Goal: Transaction & Acquisition: Purchase product/service

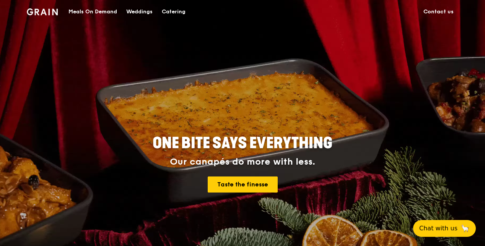
click at [90, 10] on div "Meals On Demand" at bounding box center [92, 11] width 49 height 23
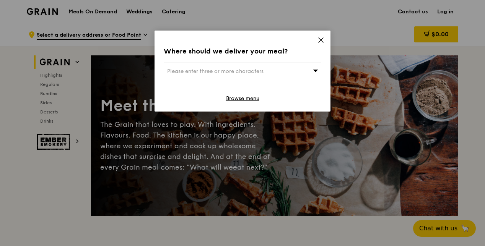
click at [297, 70] on div "Please enter three or more characters" at bounding box center [243, 72] width 158 height 18
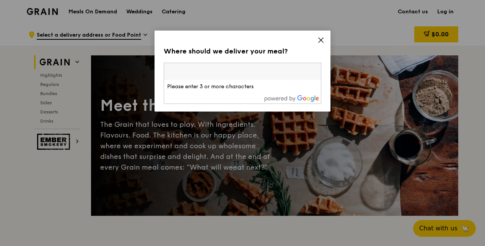
click at [236, 73] on input "search" at bounding box center [242, 71] width 157 height 17
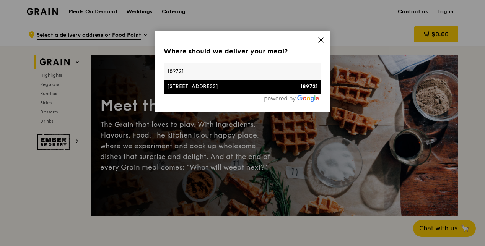
type input "189721"
click at [214, 86] on div "[STREET_ADDRESS]" at bounding box center [223, 87] width 113 height 8
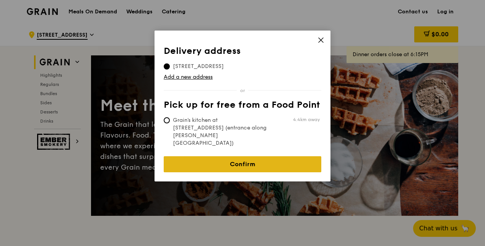
click at [259, 157] on link "Confirm" at bounding box center [243, 165] width 158 height 16
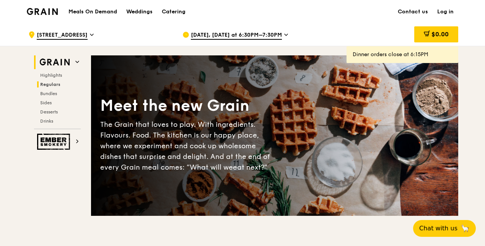
click at [54, 83] on span "Regulars" at bounding box center [50, 84] width 20 height 5
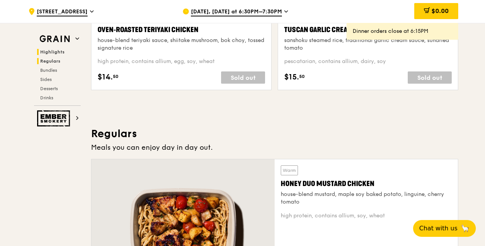
scroll to position [503, 0]
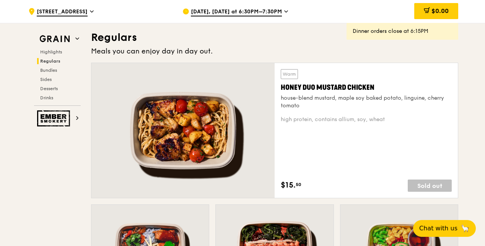
click at [277, 11] on span "[DATE], [DATE] at 6:30PM–7:30PM" at bounding box center [236, 12] width 91 height 8
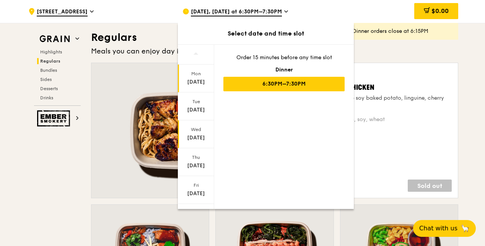
click at [198, 132] on div "[DATE]" at bounding box center [196, 135] width 36 height 28
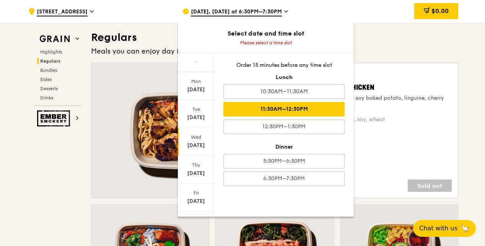
click at [266, 113] on div "11:30AM–12:30PM" at bounding box center [283, 109] width 121 height 15
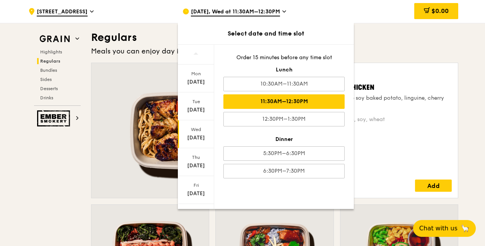
click at [404, 175] on div "Warm Honey Duo Mustard Chicken house-blend mustard, maple soy baked potato, lin…" at bounding box center [366, 130] width 171 height 123
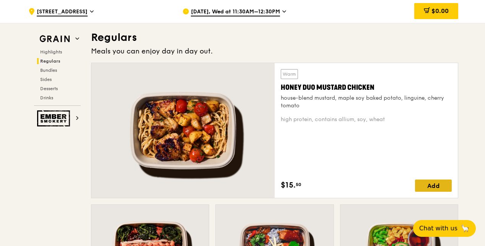
click at [444, 185] on div "Add" at bounding box center [433, 186] width 37 height 12
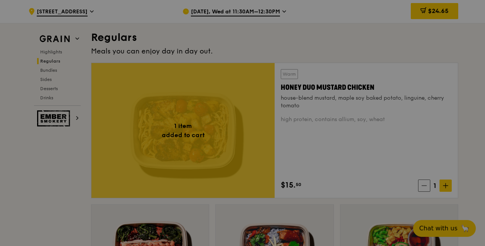
click at [450, 188] on span at bounding box center [446, 186] width 12 height 12
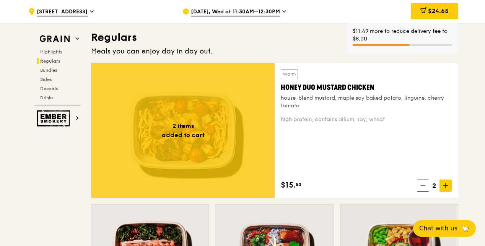
click at [450, 188] on span at bounding box center [446, 186] width 12 height 12
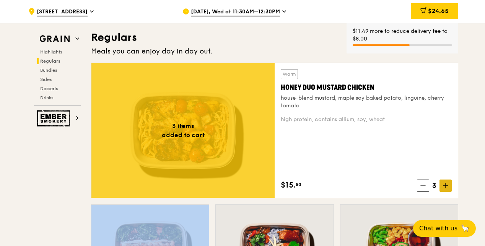
click at [450, 188] on span at bounding box center [446, 186] width 12 height 12
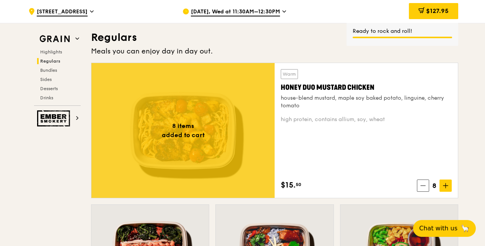
click at [447, 188] on icon at bounding box center [445, 185] width 5 height 5
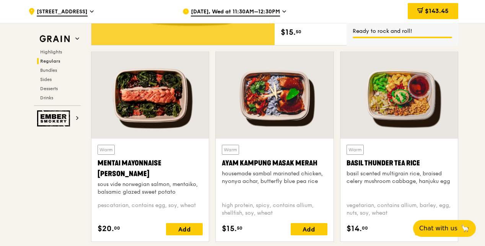
scroll to position [694, 0]
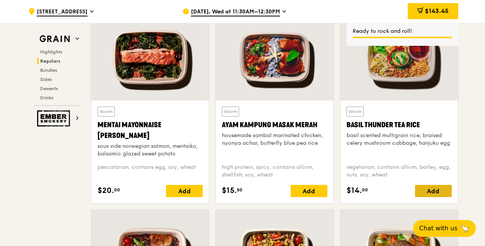
click at [437, 190] on div "Add" at bounding box center [433, 191] width 37 height 12
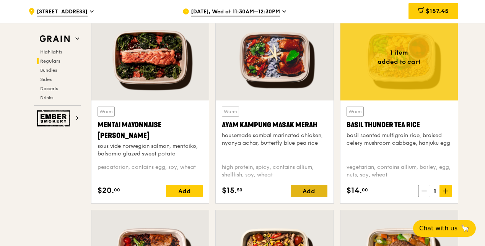
click at [304, 188] on div "Add" at bounding box center [309, 191] width 37 height 12
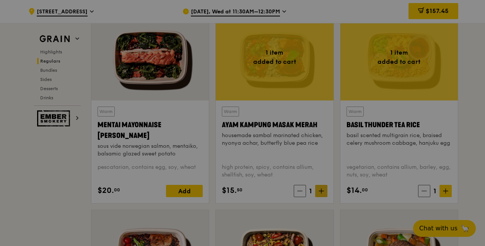
click at [323, 189] on div at bounding box center [242, 123] width 485 height 246
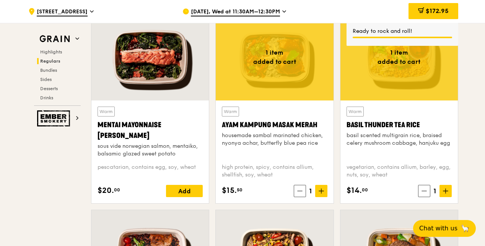
click at [323, 189] on icon at bounding box center [321, 191] width 5 height 5
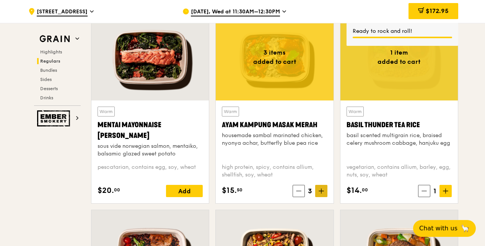
click at [323, 189] on icon at bounding box center [321, 191] width 5 height 5
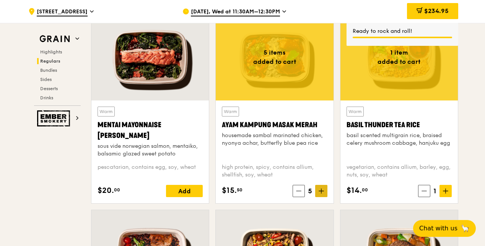
click at [321, 192] on icon at bounding box center [321, 191] width 5 height 5
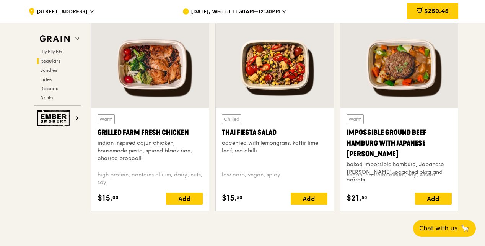
scroll to position [885, 0]
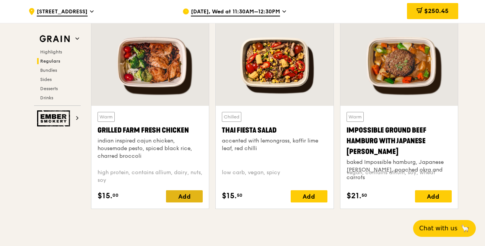
click at [184, 195] on div "Add" at bounding box center [184, 197] width 37 height 12
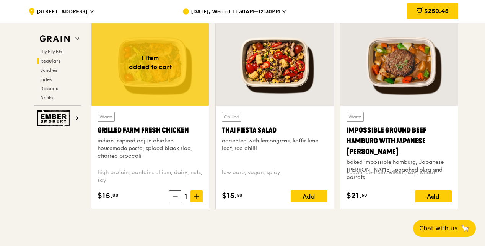
click at [184, 195] on span "1" at bounding box center [185, 196] width 9 height 11
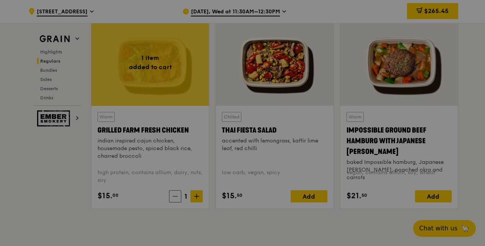
drag, startPoint x: 184, startPoint y: 195, endPoint x: 198, endPoint y: 194, distance: 14.6
click at [198, 194] on div at bounding box center [242, 123] width 485 height 246
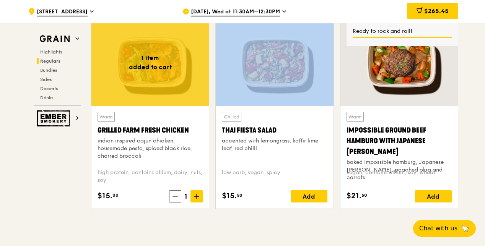
click at [198, 194] on icon at bounding box center [196, 196] width 5 height 5
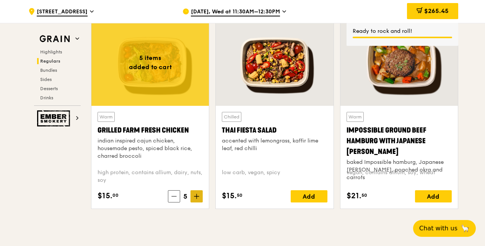
click at [198, 194] on icon at bounding box center [196, 196] width 5 height 5
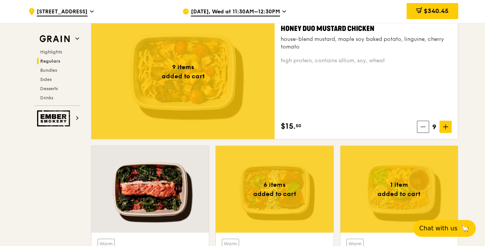
scroll to position [541, 0]
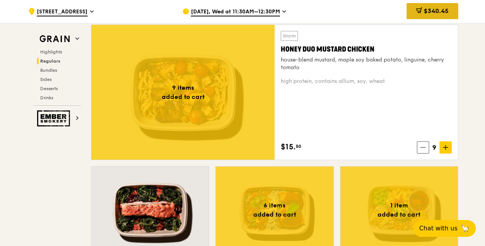
click at [431, 10] on span "$340.45" at bounding box center [436, 10] width 25 height 7
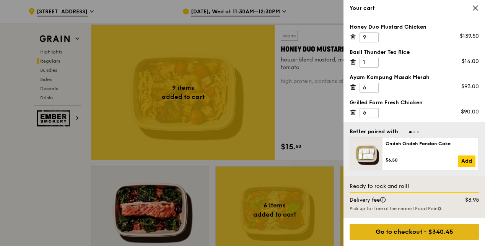
click at [401, 230] on div "Go to checkout - $340.45" at bounding box center [414, 232] width 129 height 16
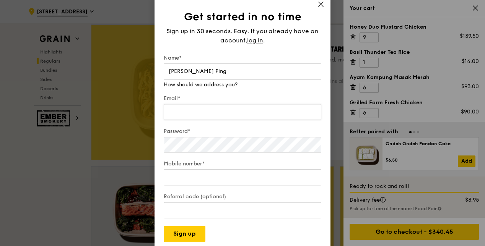
type input "[PERSON_NAME] Ping"
click at [183, 108] on input "Email*" at bounding box center [243, 112] width 158 height 16
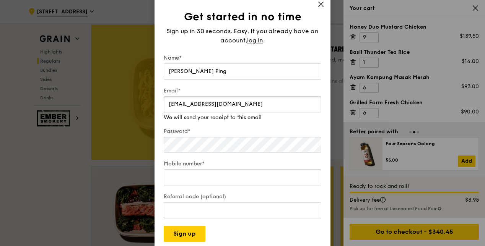
type input "[EMAIL_ADDRESS][DOMAIN_NAME]"
click at [194, 148] on div "Password*" at bounding box center [243, 141] width 158 height 26
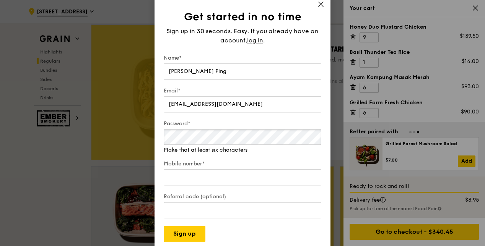
scroll to position [579, 0]
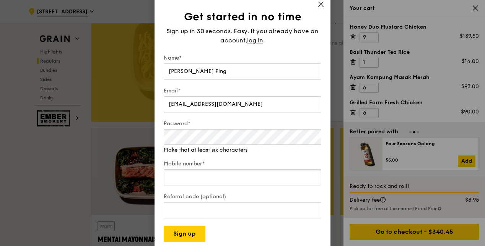
click at [240, 180] on div "Mobile number*" at bounding box center [243, 174] width 158 height 27
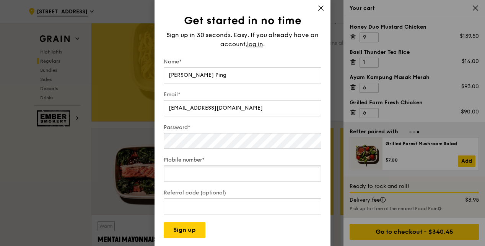
click at [227, 171] on input "Mobile number*" at bounding box center [243, 174] width 158 height 16
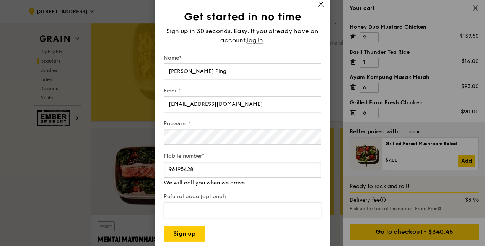
type input "96195428"
click at [216, 212] on div "Referral code (optional)" at bounding box center [243, 207] width 158 height 27
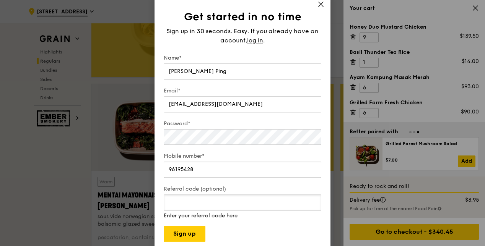
scroll to position [656, 0]
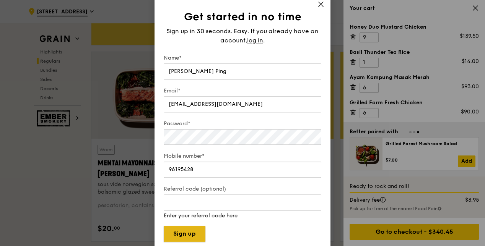
click at [197, 234] on button "Sign up" at bounding box center [185, 235] width 42 height 16
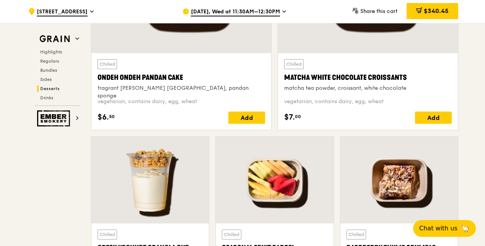
scroll to position [2334, 0]
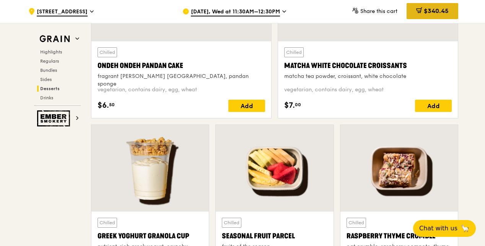
click at [435, 5] on div "$340.45" at bounding box center [433, 11] width 52 height 16
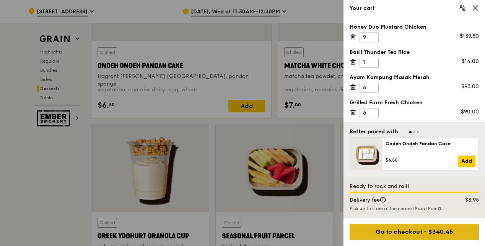
click at [403, 226] on div "Go to checkout - $340.45" at bounding box center [414, 232] width 129 height 16
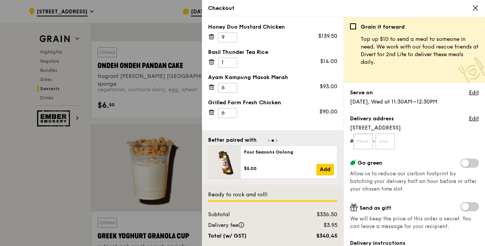
click at [367, 139] on input "text" at bounding box center [364, 142] width 20 height 16
click at [471, 116] on link "Edit" at bounding box center [474, 119] width 10 height 8
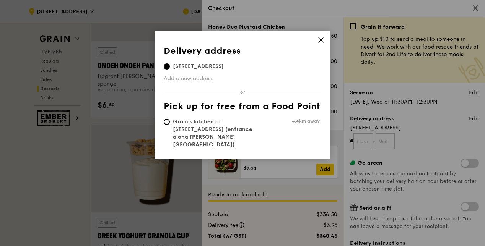
click at [197, 76] on link "Add a new address" at bounding box center [243, 79] width 158 height 8
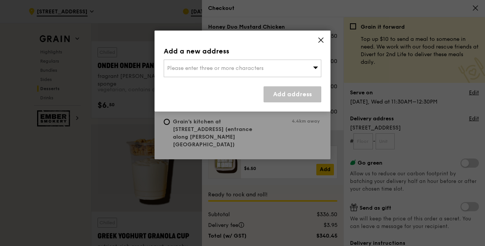
click at [230, 67] on span "Please enter three or more characters" at bounding box center [215, 68] width 96 height 7
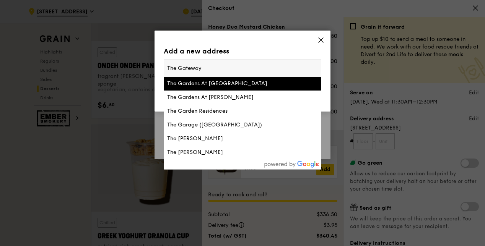
click at [240, 63] on input "The Gateway" at bounding box center [242, 68] width 157 height 17
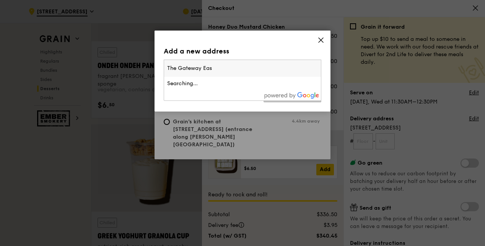
type input "The Gateway East"
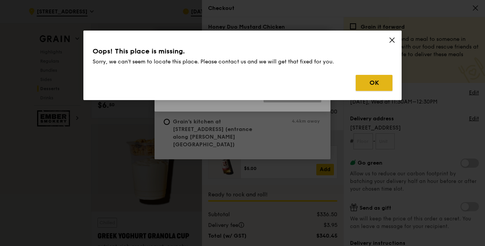
click at [376, 88] on button "OK" at bounding box center [374, 83] width 37 height 16
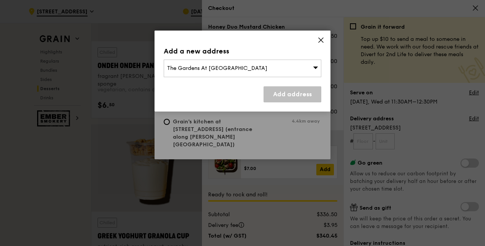
click at [321, 41] on icon at bounding box center [321, 40] width 7 height 7
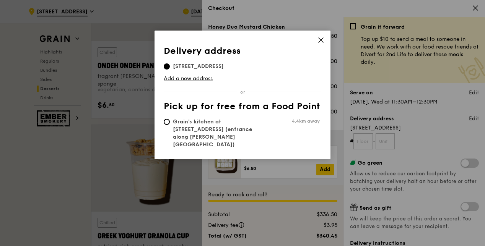
click at [364, 140] on div "Delivery address Pick up for free from a Food Point Delivery address 152 Beach …" at bounding box center [242, 123] width 485 height 246
click at [320, 41] on icon at bounding box center [321, 40] width 5 height 5
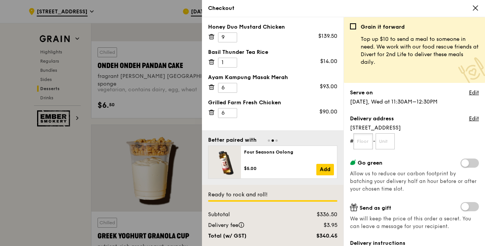
click at [363, 139] on input "text" at bounding box center [364, 142] width 20 height 16
type input "04"
click at [392, 142] on input "text" at bounding box center [386, 142] width 20 height 16
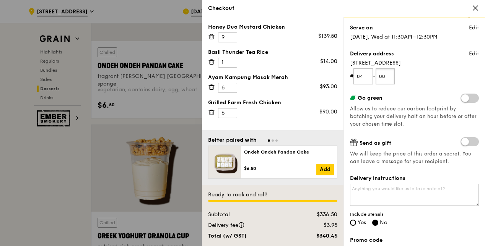
scroll to position [77, 0]
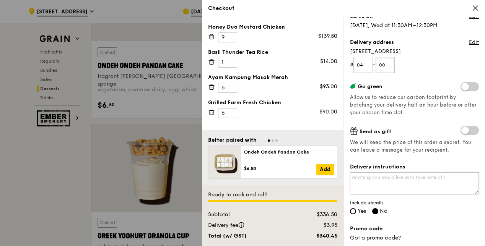
type input "00"
click at [426, 181] on textarea "Delivery instructions" at bounding box center [414, 184] width 129 height 22
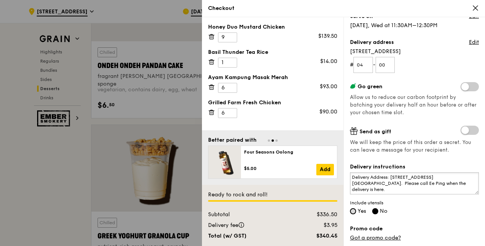
type textarea "Delivery Address: 152 Beach Road, The Gateway East 4th floor Conference Room. P…"
click at [354, 209] on input "Yes" at bounding box center [353, 212] width 6 height 6
radio input "true"
radio input "false"
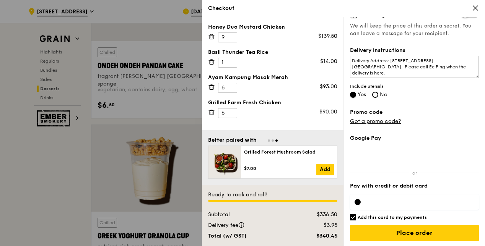
scroll to position [2373, 0]
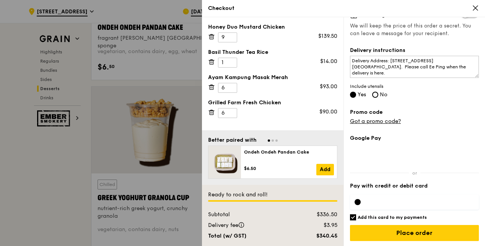
click at [352, 216] on input "Add this card to my payments" at bounding box center [353, 218] width 6 height 6
checkbox input "false"
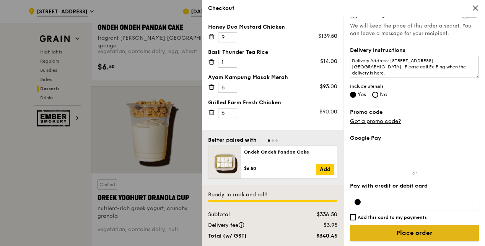
click at [405, 227] on input "Place order" at bounding box center [414, 233] width 129 height 16
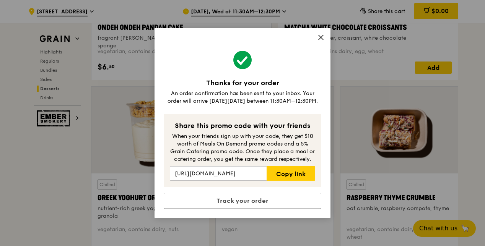
click at [322, 35] on icon at bounding box center [321, 37] width 7 height 7
